Goal: Transaction & Acquisition: Subscribe to service/newsletter

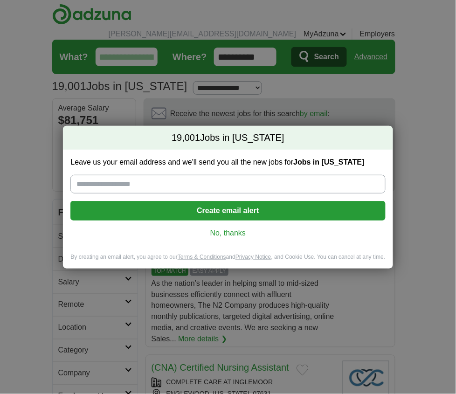
click at [183, 180] on input "Leave us your email address and we'll send you all the new jobs for Jobs in New…" at bounding box center [227, 184] width 314 height 19
type input "**********"
click at [173, 206] on button "Create email alert" at bounding box center [227, 211] width 314 height 20
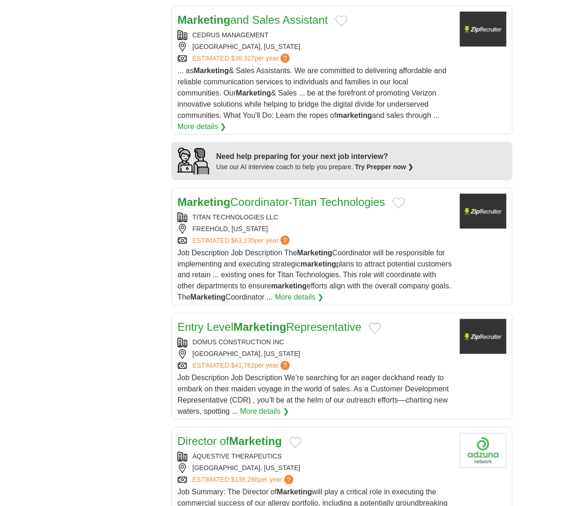
click at [112, 16] on div "**********" at bounding box center [281, 384] width 462 height 2090
click at [332, 349] on div "CLIFTON, NEW JERSEY" at bounding box center [314, 354] width 275 height 10
click at [113, 293] on div "**********" at bounding box center [281, 384] width 462 height 2090
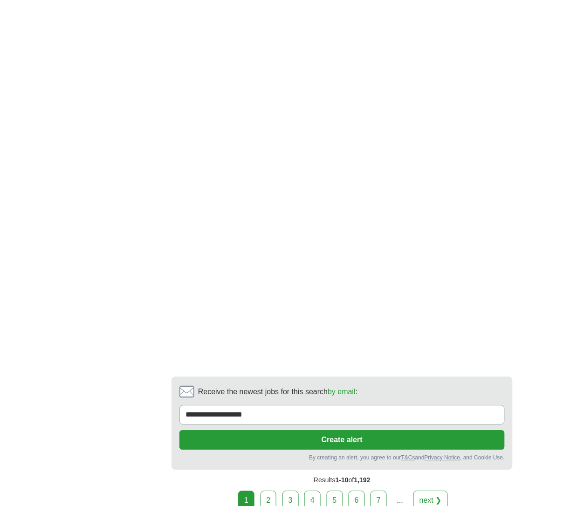
scroll to position [1741, 0]
click at [269, 490] on link "2" at bounding box center [268, 500] width 16 height 20
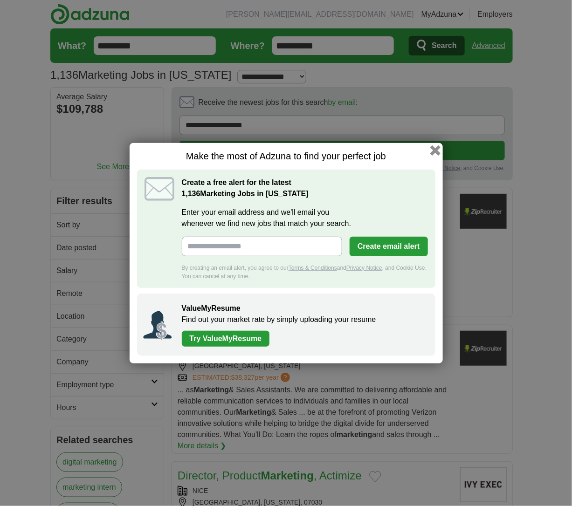
click at [434, 150] on button "button" at bounding box center [434, 150] width 10 height 10
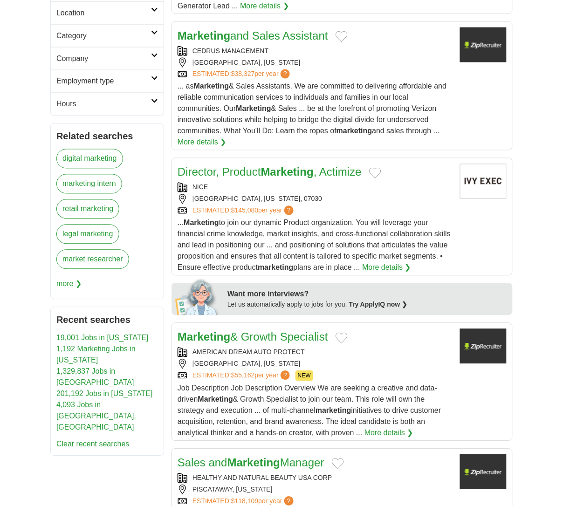
scroll to position [304, 0]
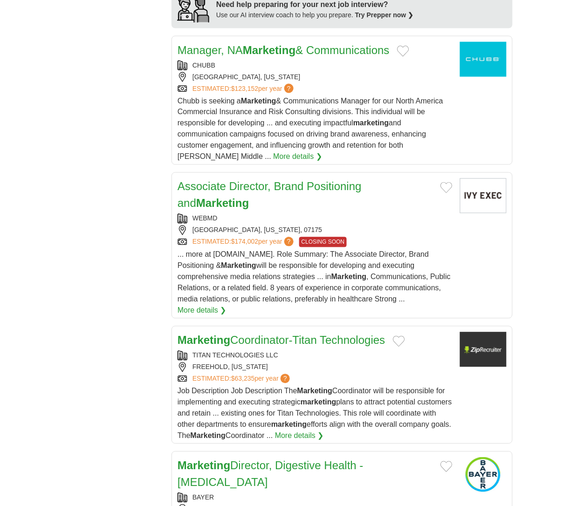
scroll to position [1018, 0]
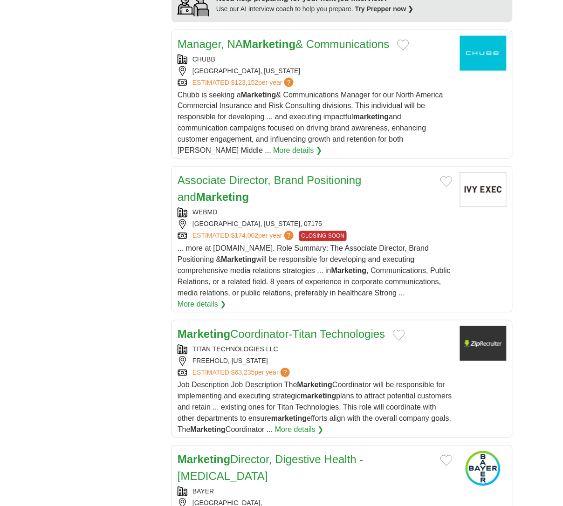
click at [199, 103] on span "Chubb is seeking a Marketing & Communications Manager for our North America Com…" at bounding box center [310, 123] width 266 height 64
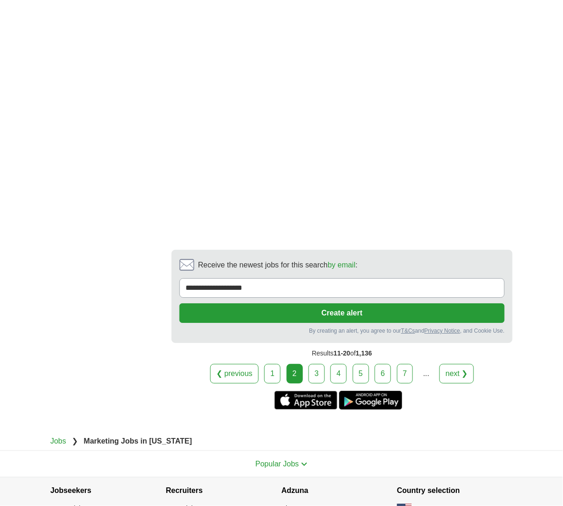
scroll to position [1978, 0]
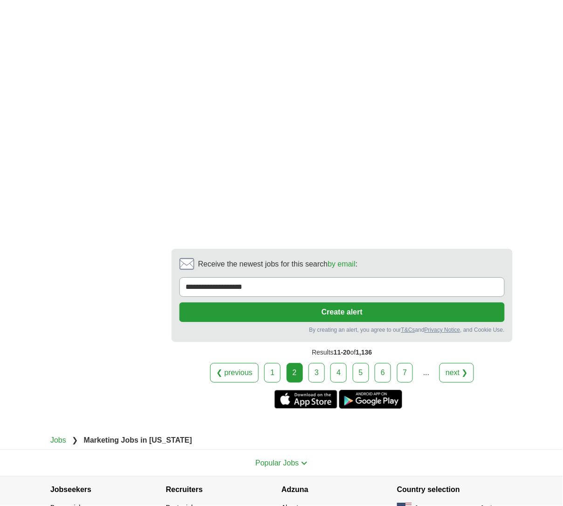
click at [313, 363] on link "3" at bounding box center [316, 373] width 16 height 20
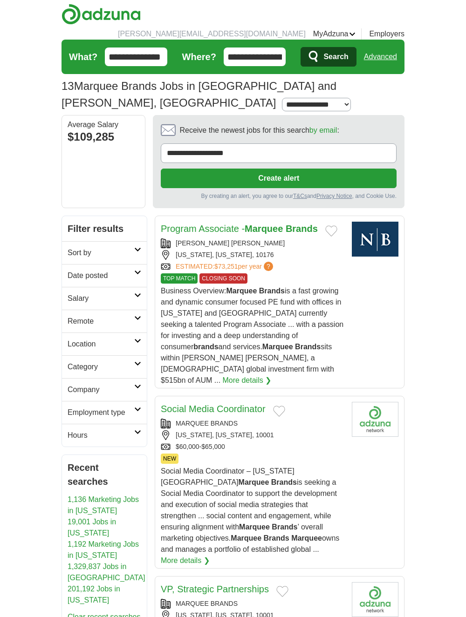
click at [219, 404] on link "Social Media Coordinator" at bounding box center [213, 409] width 105 height 10
click at [196, 404] on link "Social Media Coordinator" at bounding box center [213, 409] width 105 height 10
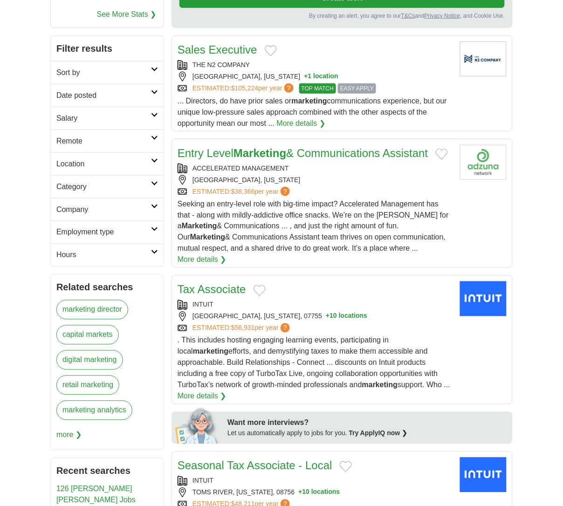
scroll to position [153, 0]
